Goal: Task Accomplishment & Management: Manage account settings

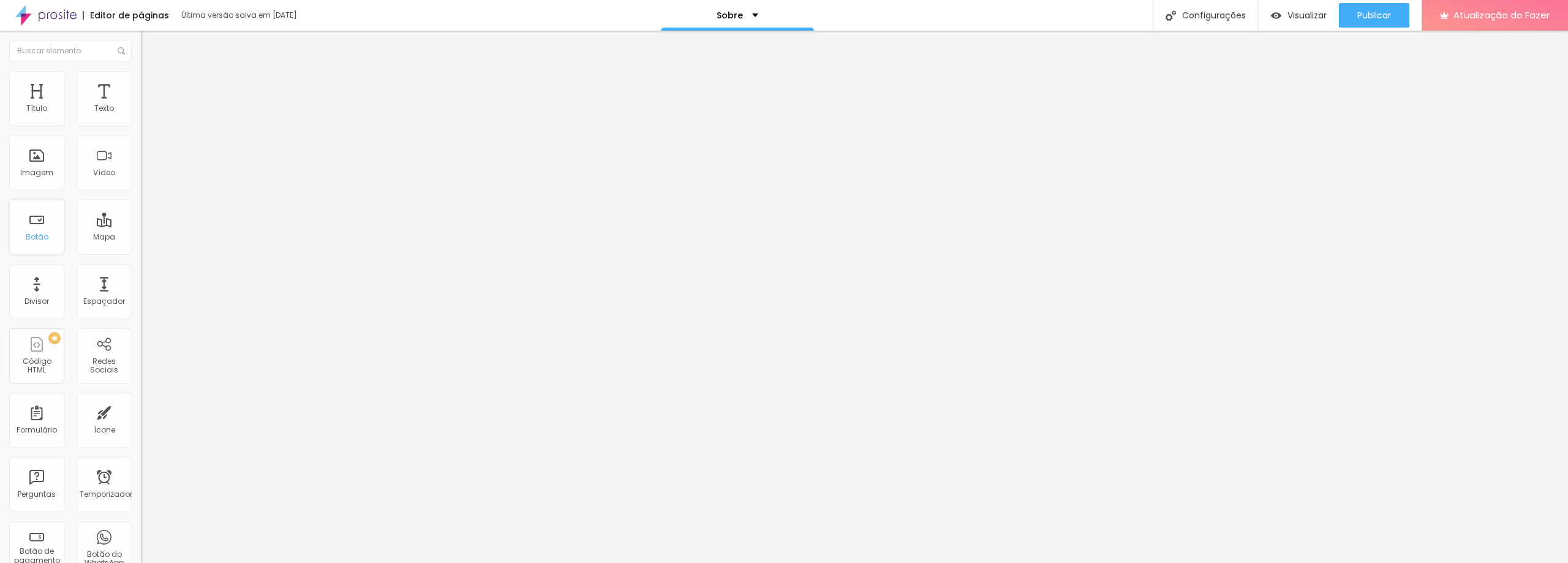
click at [39, 239] on font "Botão" at bounding box center [37, 237] width 23 height 10
click at [35, 229] on div "Botão" at bounding box center [37, 228] width 55 height 55
click at [49, 240] on div "Botão" at bounding box center [37, 228] width 55 height 55
click at [98, 236] on font "Mapa" at bounding box center [104, 237] width 22 height 10
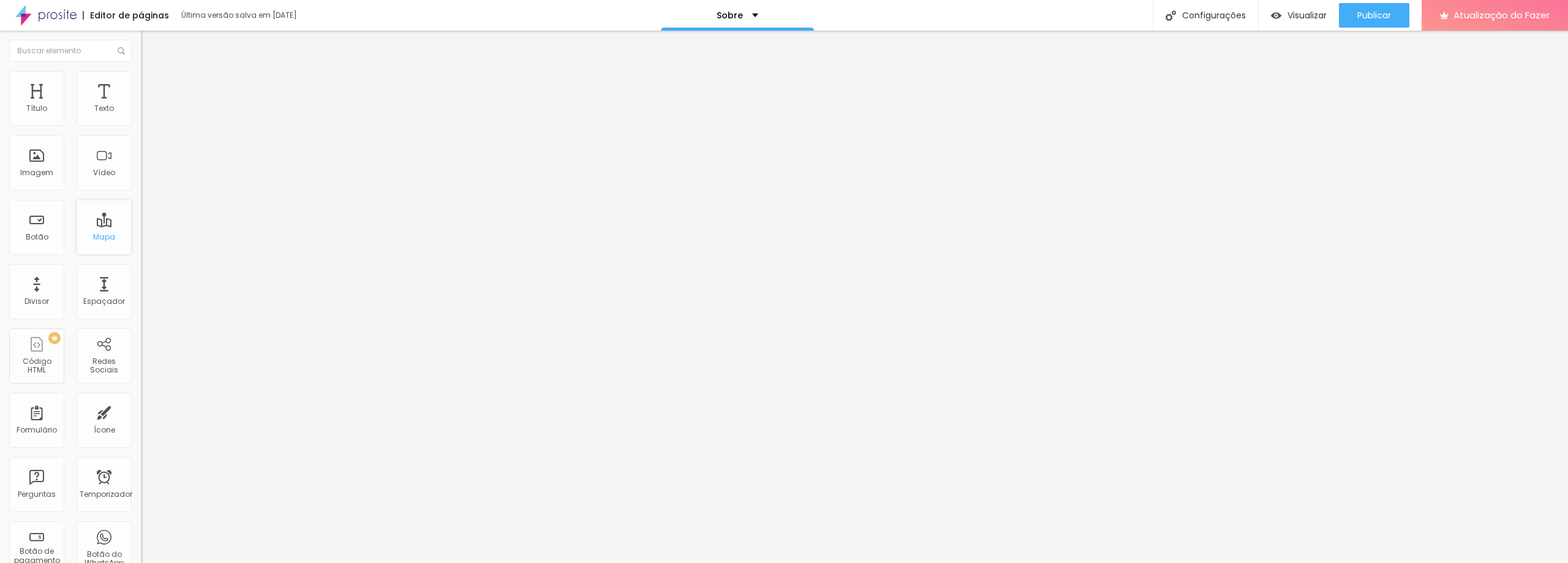
click at [98, 230] on div "Mapa" at bounding box center [104, 228] width 55 height 55
click at [1370, 21] on font "Publicar" at bounding box center [1374, 15] width 34 height 13
click at [1208, 15] on font "Configurações" at bounding box center [1214, 15] width 64 height 13
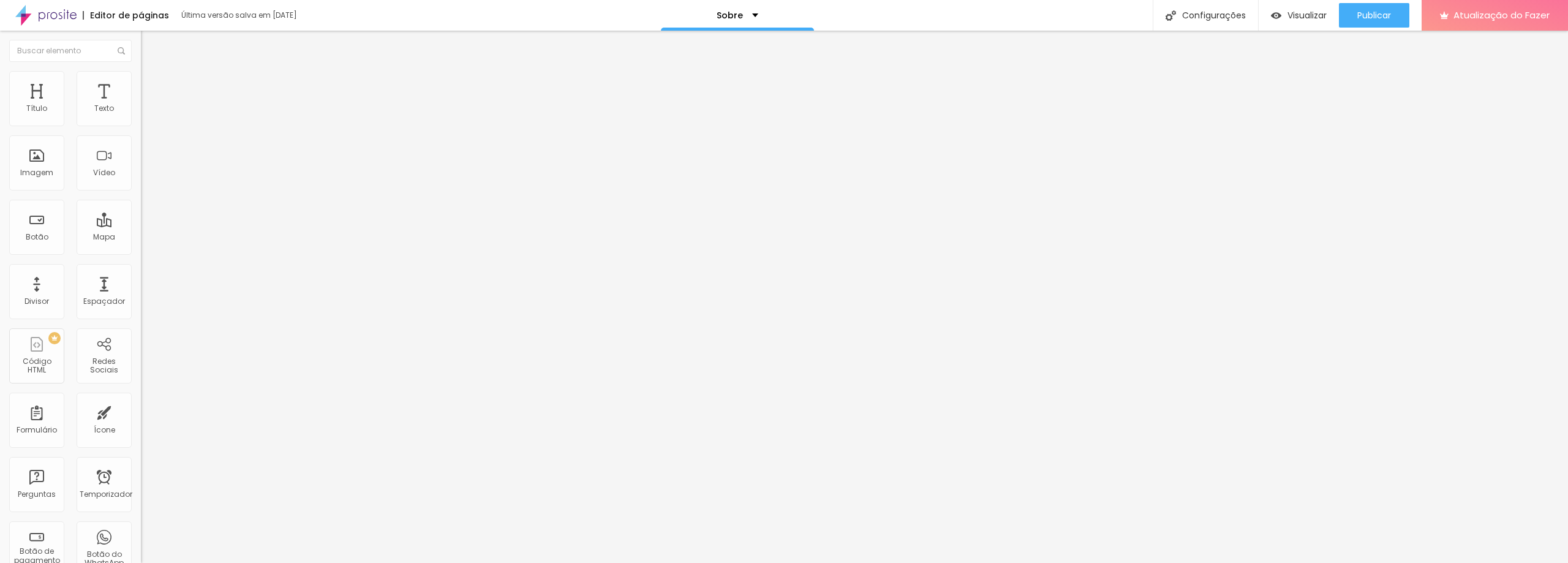
click at [98, 233] on font "Mapa" at bounding box center [104, 237] width 22 height 10
click at [97, 237] on font "Mapa" at bounding box center [104, 237] width 22 height 10
drag, startPoint x: 97, startPoint y: 237, endPoint x: 111, endPoint y: 202, distance: 37.7
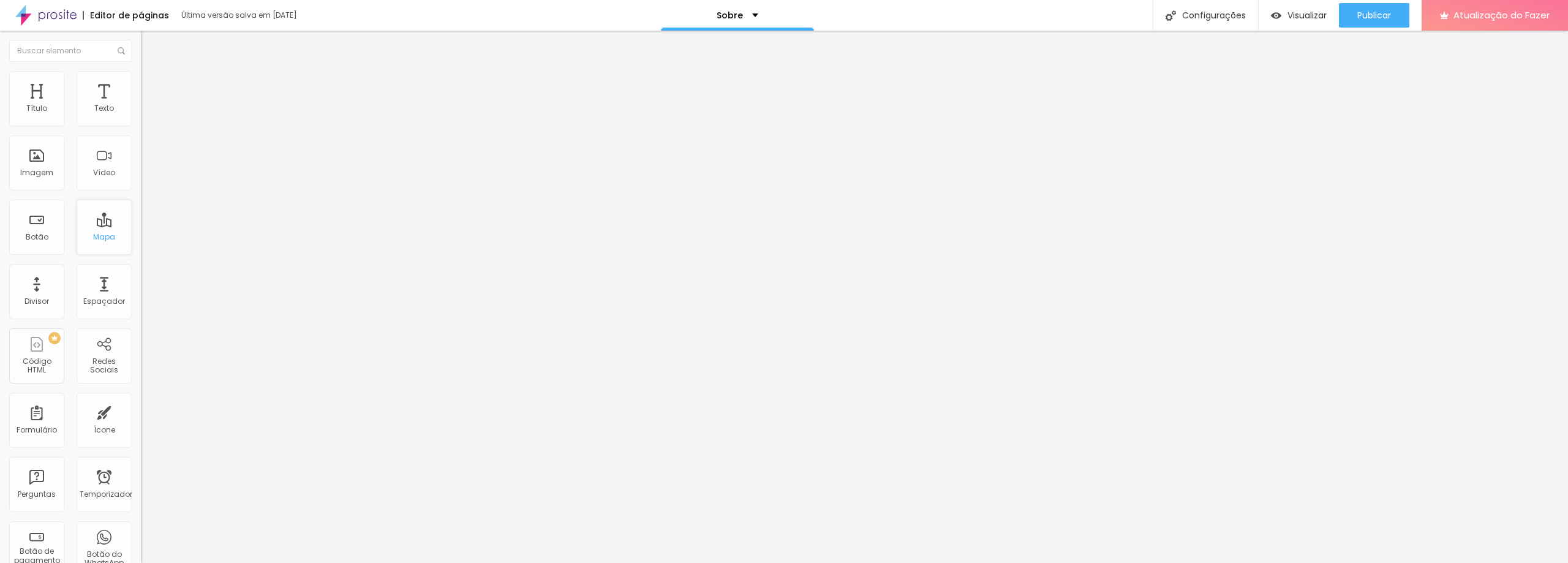
click at [103, 223] on div "Mapa" at bounding box center [104, 228] width 55 height 55
click at [93, 236] on font "Mapa" at bounding box center [104, 237] width 22 height 10
click at [96, 228] on div "Mapa" at bounding box center [104, 228] width 55 height 55
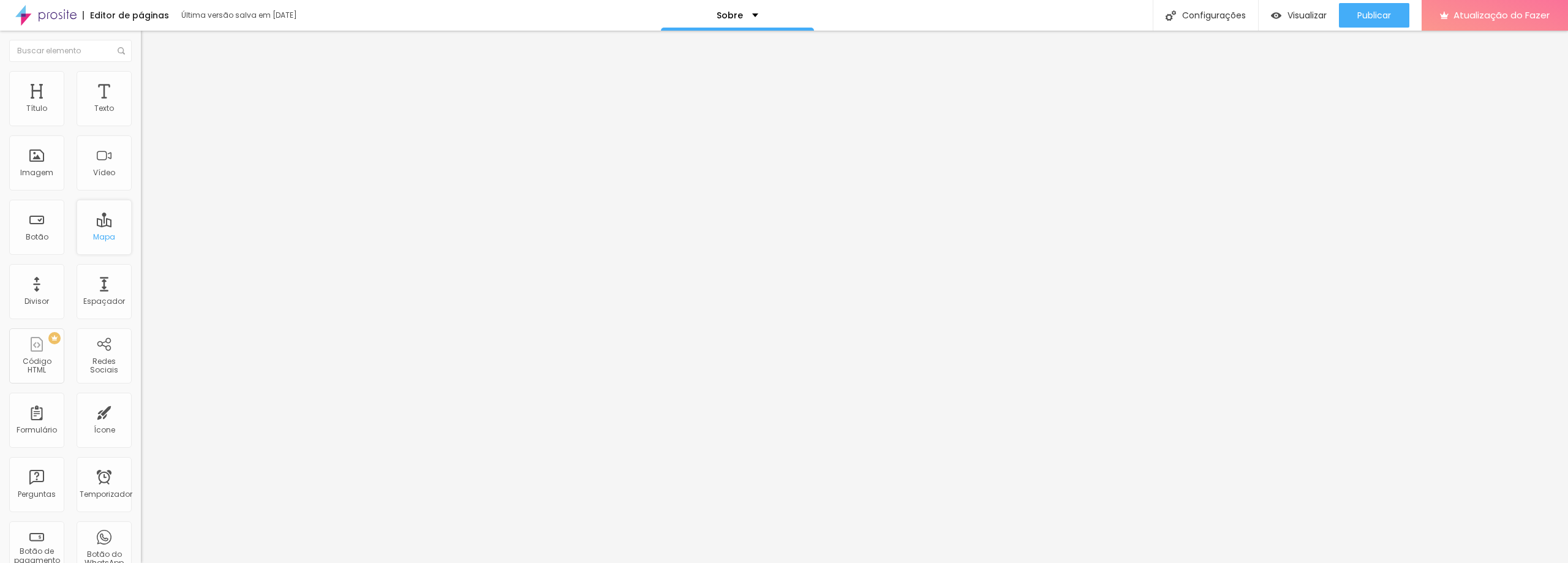
click at [95, 228] on div "Mapa" at bounding box center [104, 228] width 55 height 55
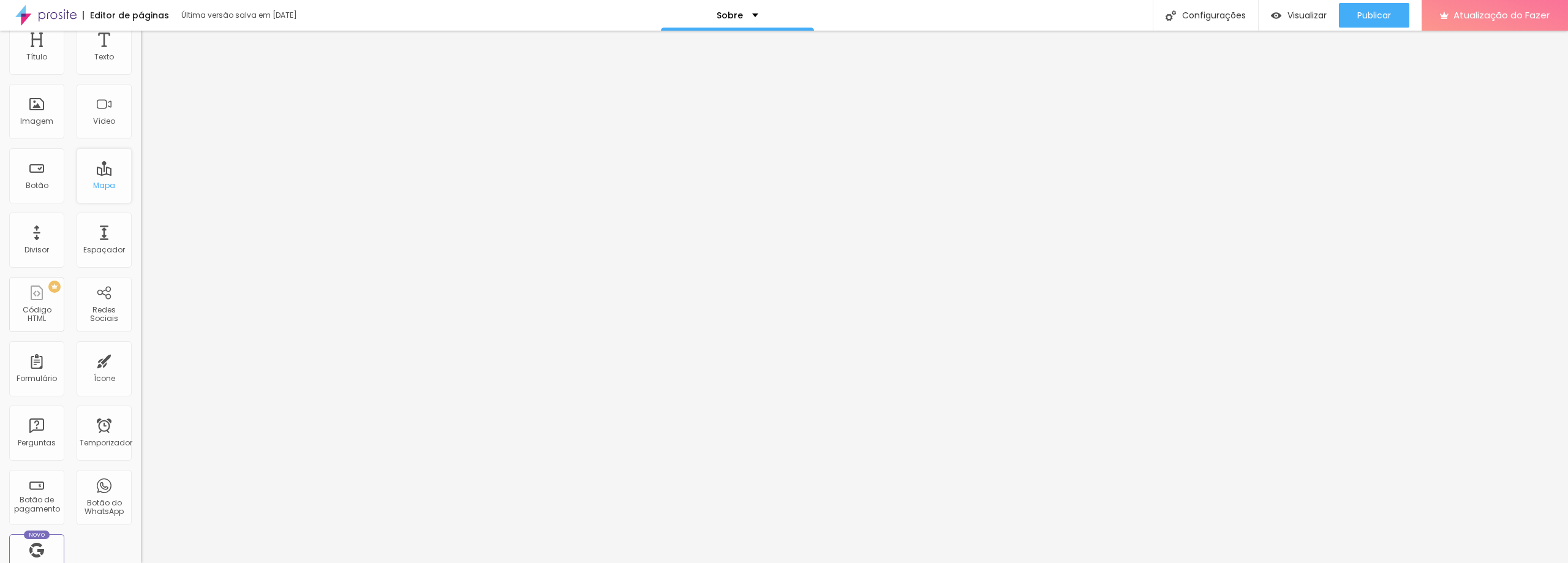
scroll to position [123, 0]
click at [93, 302] on div "Ícone" at bounding box center [104, 298] width 55 height 55
click at [37, 428] on font "Botão de pagamento" at bounding box center [37, 433] width 46 height 19
click at [89, 428] on font "Botão do WhatsApp" at bounding box center [104, 436] width 39 height 19
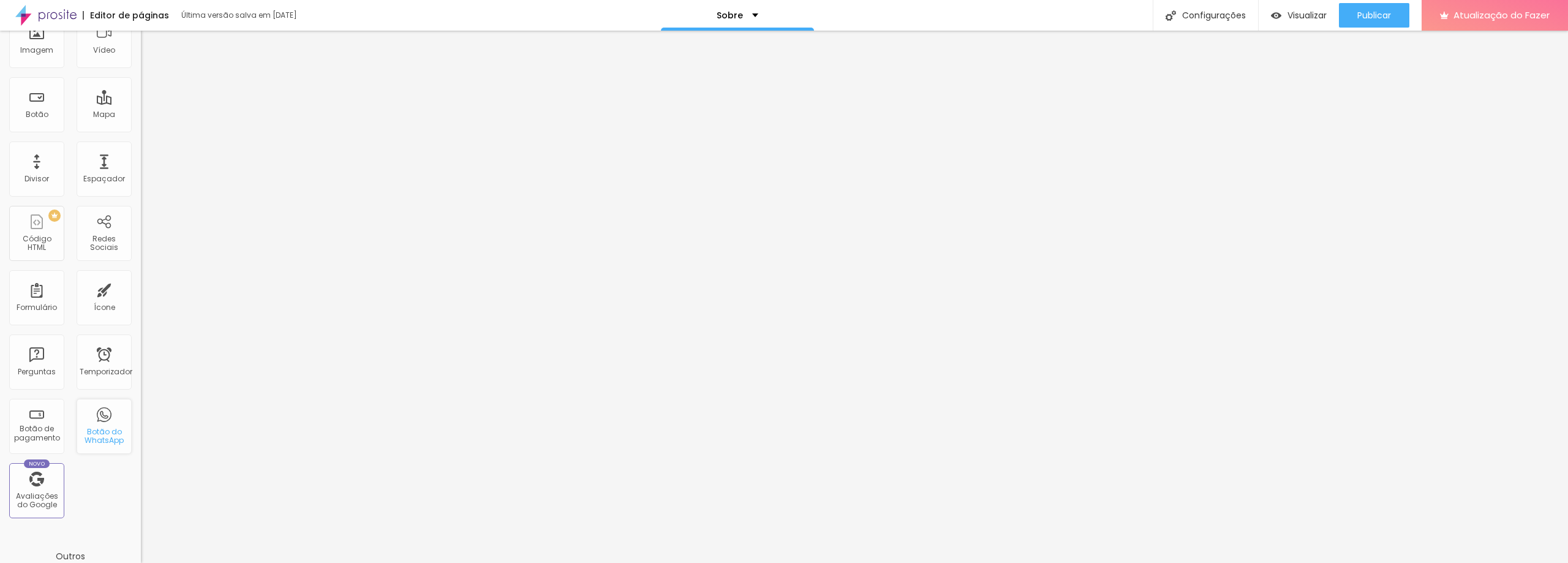
click at [100, 428] on font "Botão do WhatsApp" at bounding box center [104, 436] width 39 height 19
click at [98, 440] on font "Botão do WhatsApp" at bounding box center [104, 436] width 39 height 19
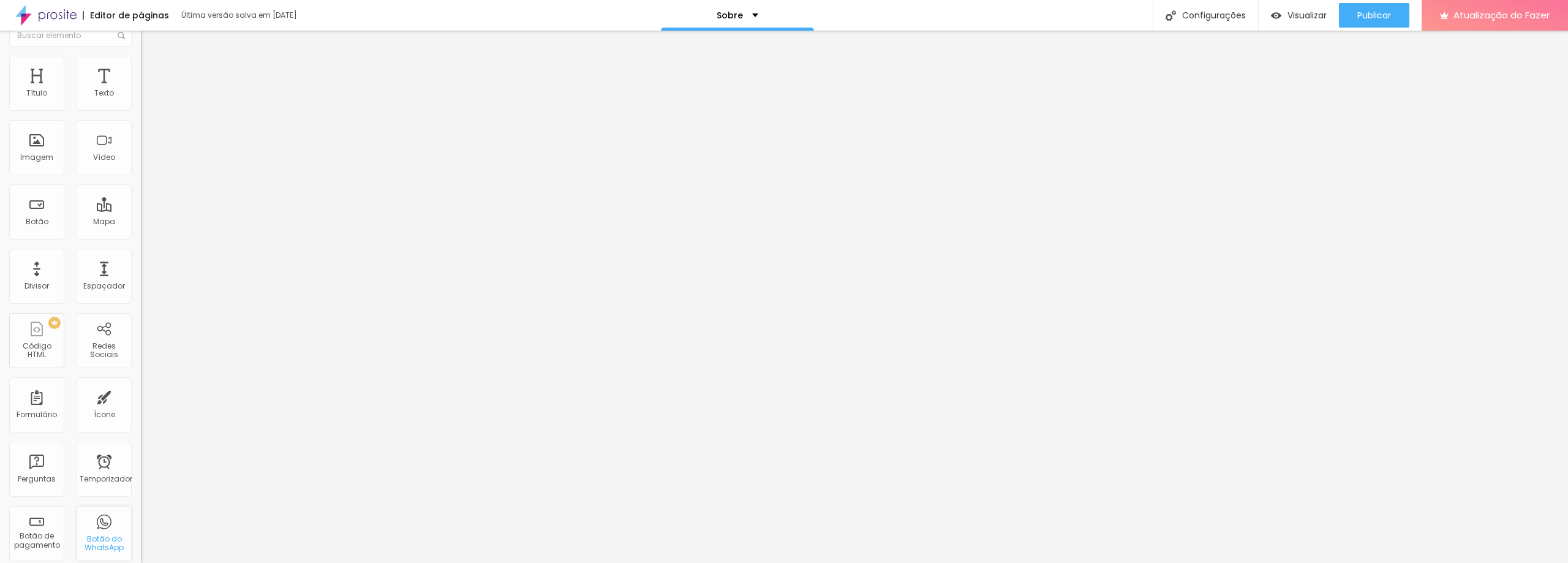
scroll to position [0, 0]
click at [99, 484] on div "Temporizador" at bounding box center [104, 485] width 55 height 55
click at [40, 160] on div "Imagem" at bounding box center [37, 163] width 55 height 55
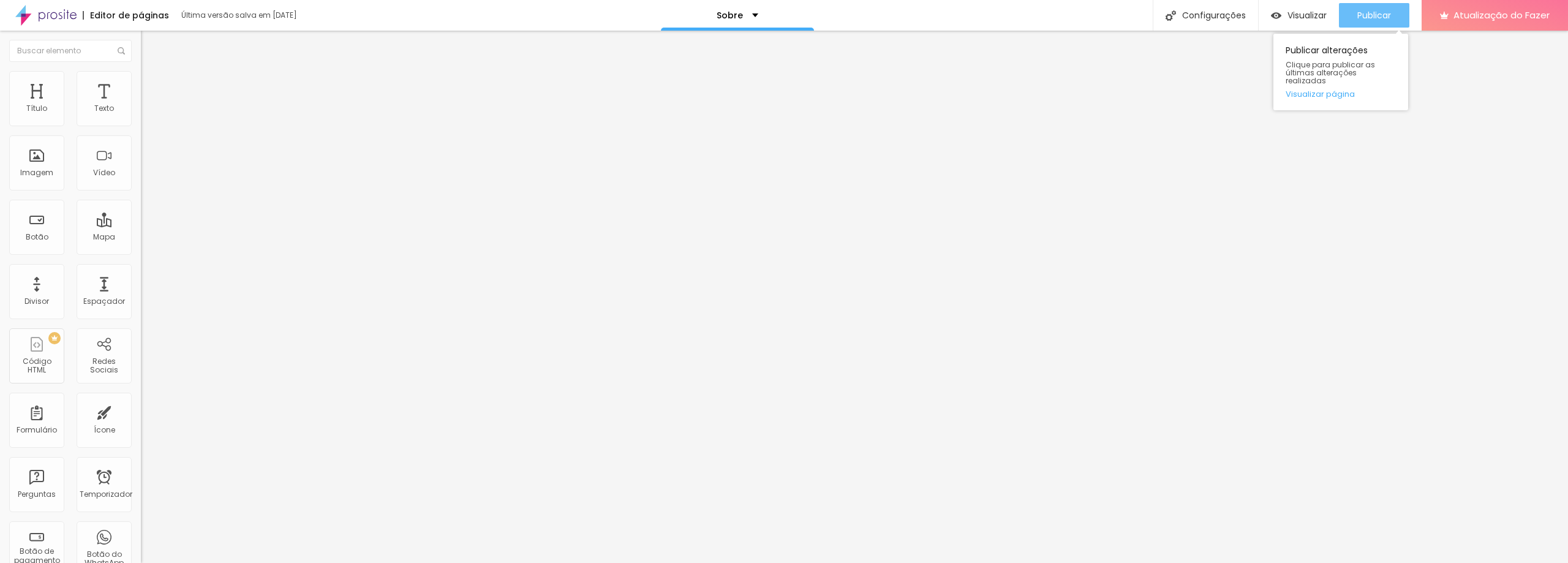
click at [1378, 17] on font "Publicar" at bounding box center [1374, 15] width 34 height 13
